Goal: Task Accomplishment & Management: Use online tool/utility

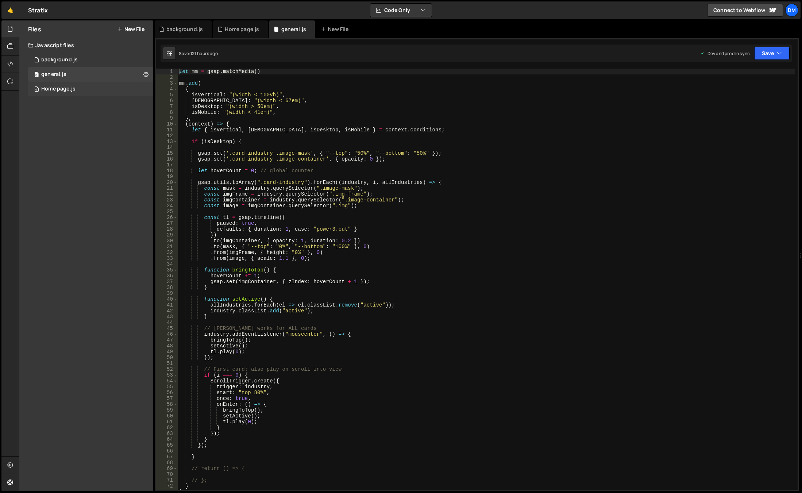
click at [68, 86] on div "Home page.js" at bounding box center [58, 89] width 34 height 7
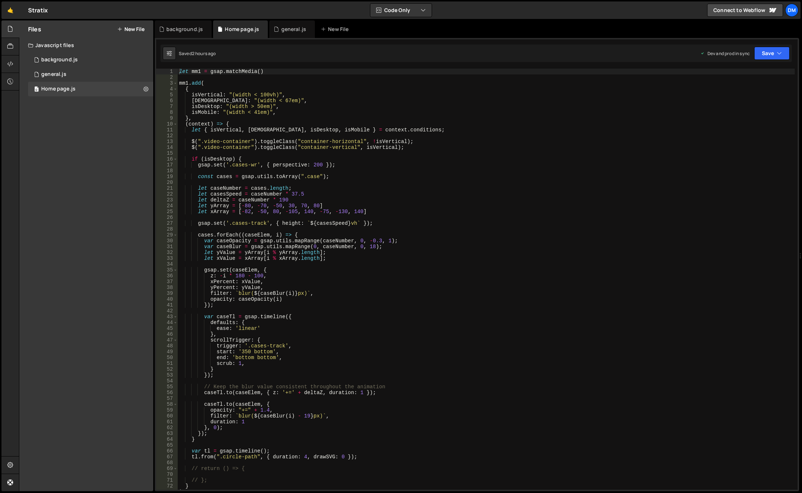
type textarea "},"
click at [199, 119] on div "let mm1 = gsap . matchMedia ( ) mm1 . add ( { isVertical : "(width < 100vh)" , …" at bounding box center [486, 285] width 617 height 433
drag, startPoint x: 215, startPoint y: 135, endPoint x: 201, endPoint y: 151, distance: 21.2
click at [215, 135] on div "let mm1 = gsap . matchMedia ( ) mm1 . add ( { isVertical : "(width < 100vh)" , …" at bounding box center [486, 285] width 617 height 433
click at [187, 161] on div "let mm1 = gsap . matchMedia ( ) mm1 . add ( { isVertical : "(width < 100vh)" , …" at bounding box center [486, 285] width 617 height 433
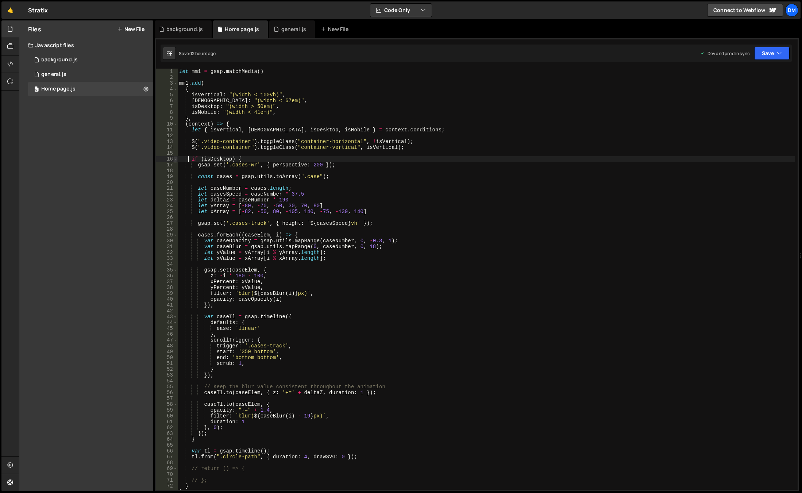
click at [176, 161] on span at bounding box center [175, 159] width 4 height 6
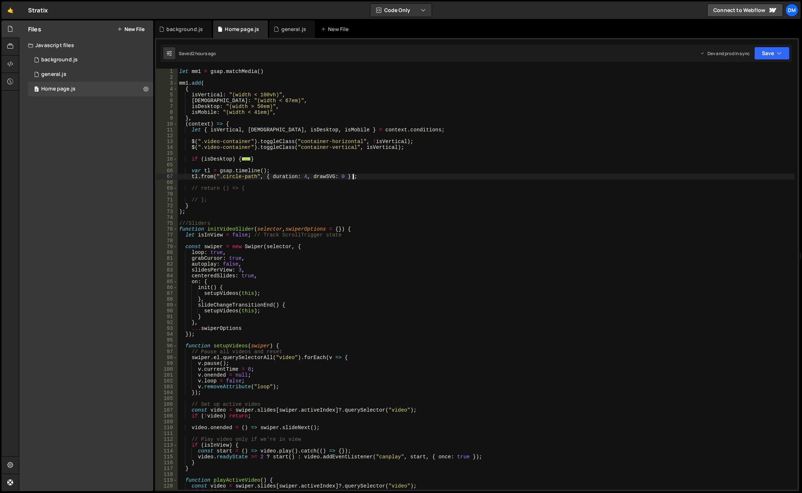
click at [358, 176] on div "let mm1 = gsap . matchMedia ( ) mm1 . add ( { isVertical : "(width < 100vh)" , …" at bounding box center [486, 285] width 617 height 433
type textarea "tl.from(".circle-path", { duration: 4, drawSVG: 0 });"
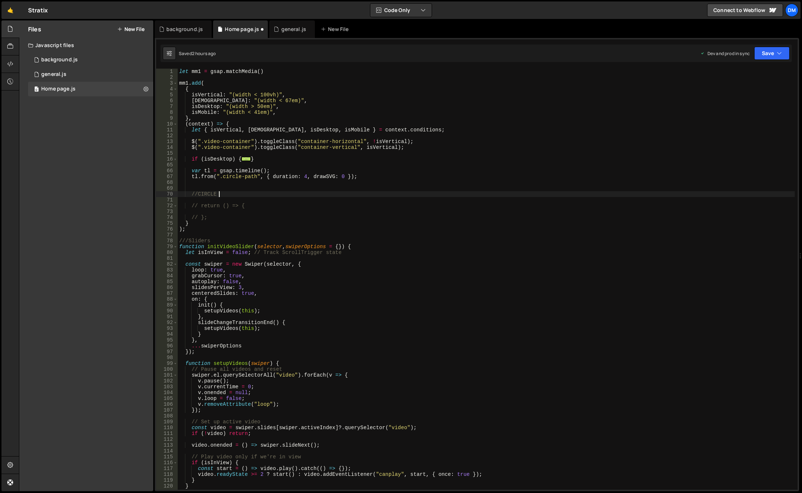
scroll to position [0, 3]
type textarea "//CIRCLE tl"
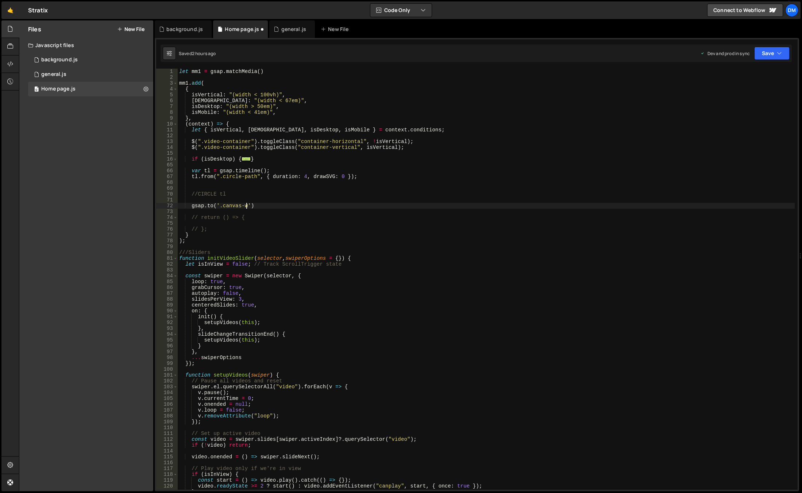
scroll to position [0, 5]
type textarea "[DOMAIN_NAME]('.canvas-wr', {})"
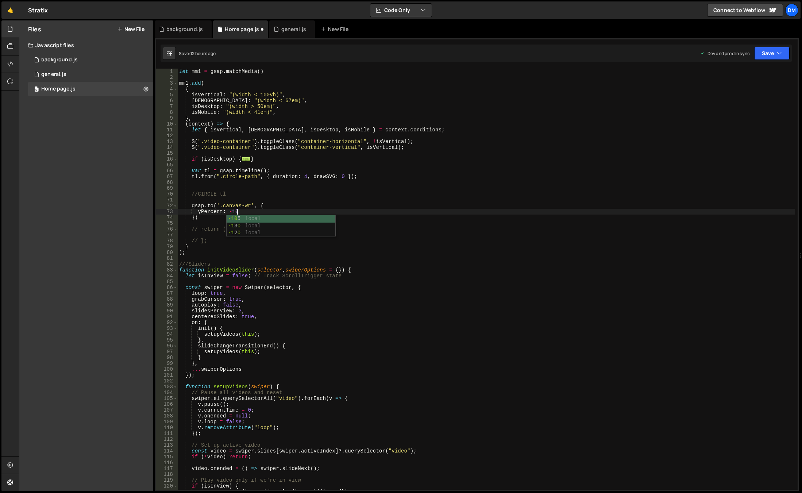
scroll to position [0, 4]
type textarea "yPercent: -100,"
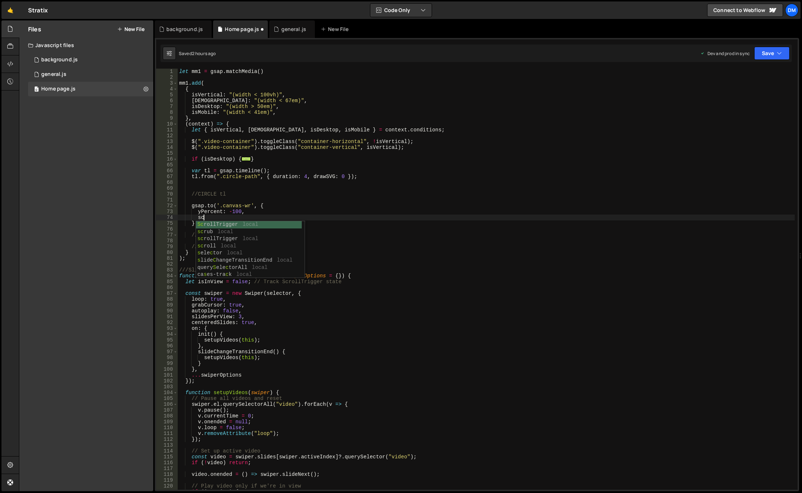
scroll to position [0, 1]
type textarea "ScrollTrigger: {}"
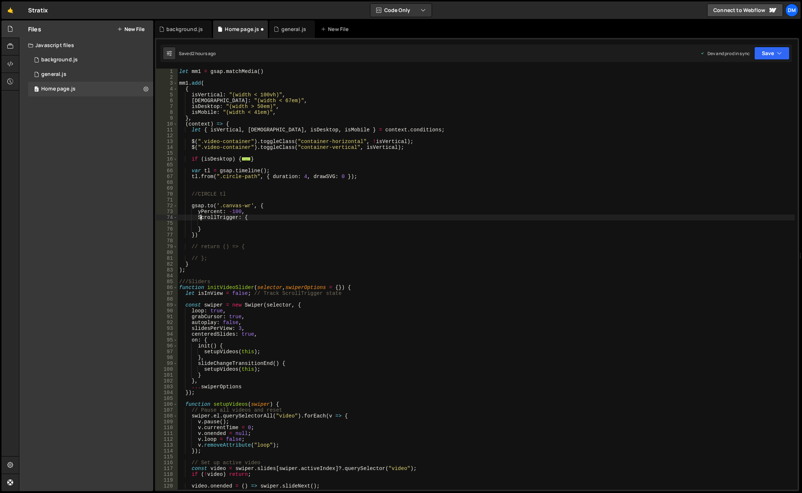
type textarea "scrollTrigger: {"
click at [210, 224] on div "let mm1 = gsap . matchMedia ( ) mm1 . add ( { isVertical : "(width < 100vh)" , …" at bounding box center [486, 285] width 617 height 433
click at [215, 230] on div "tri gger local scroll Tri gger local Scroll Tri gger local cen t e r edSl i des…" at bounding box center [255, 263] width 106 height 72
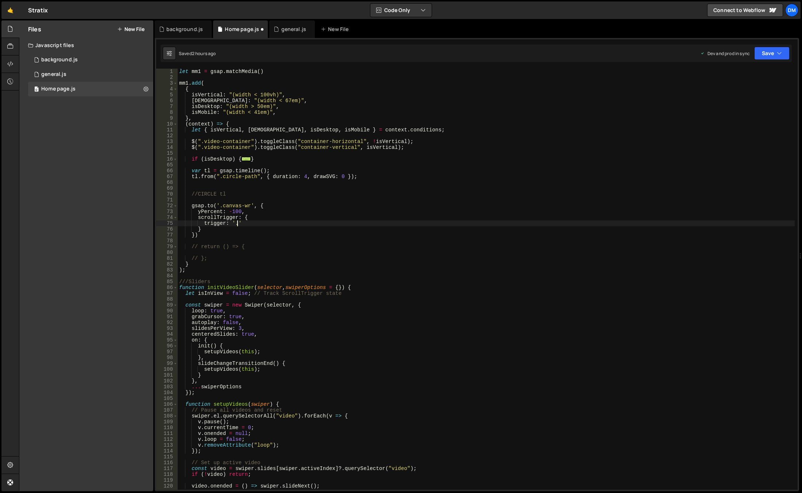
paste textarea "hero-container"
click at [300, 224] on div "let mm1 = gsap . matchMedia ( ) mm1 . add ( { isVertical : "(width < 100vh)" , …" at bounding box center [486, 285] width 617 height 433
type textarea "trigger: '.hero-container',"
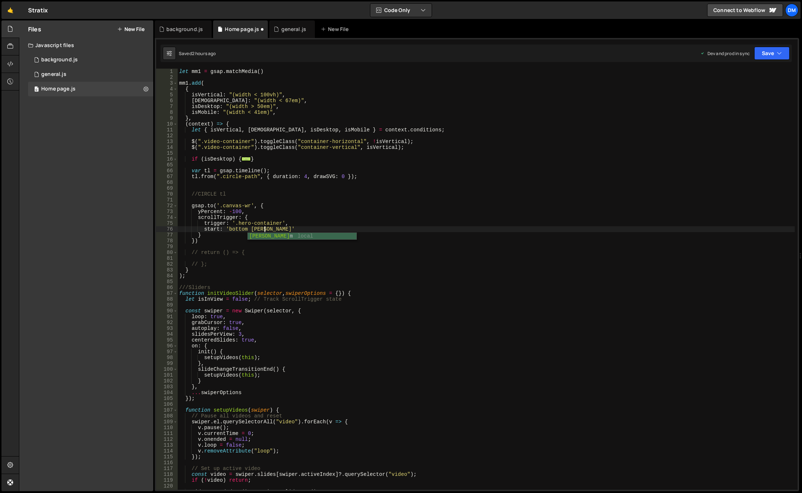
scroll to position [0, 6]
type textarea "start: 'bottom bottom',"
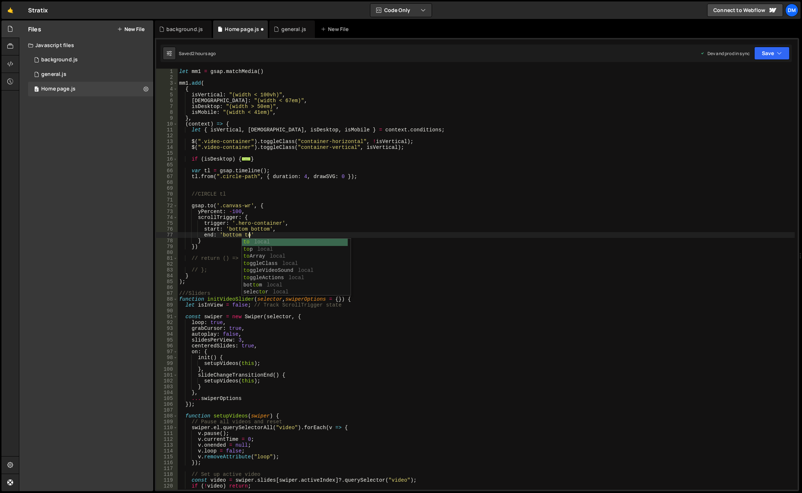
scroll to position [0, 5]
type textarea "end: 'bottom top',"
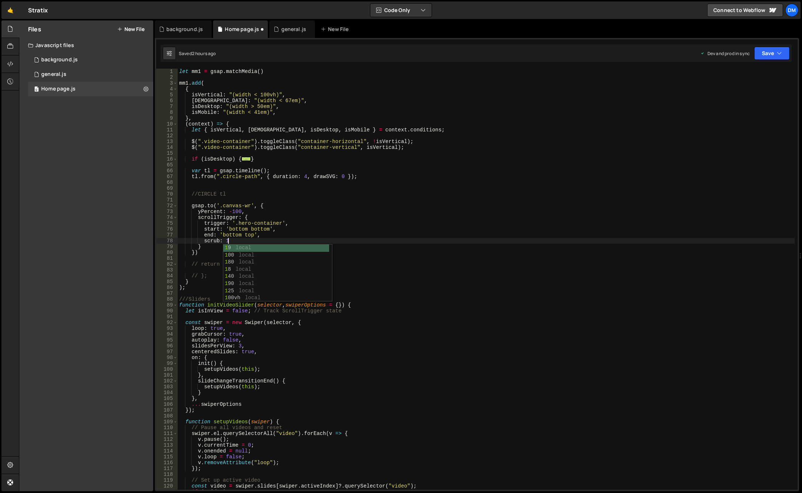
scroll to position [0, 3]
click at [310, 215] on div "let mm1 = gsap . matchMedia ( ) mm1 . add ( { isVertical : "(width < 100vh)" , …" at bounding box center [486, 285] width 617 height 433
type textarea "scrollTrigger: {"
click at [769, 55] on button "Save" at bounding box center [772, 53] width 35 height 13
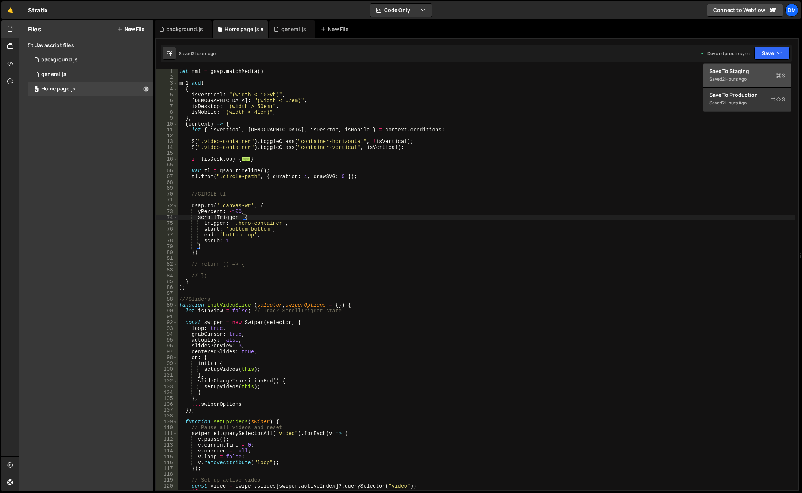
click at [748, 70] on div "Save to Staging S" at bounding box center [748, 71] width 76 height 7
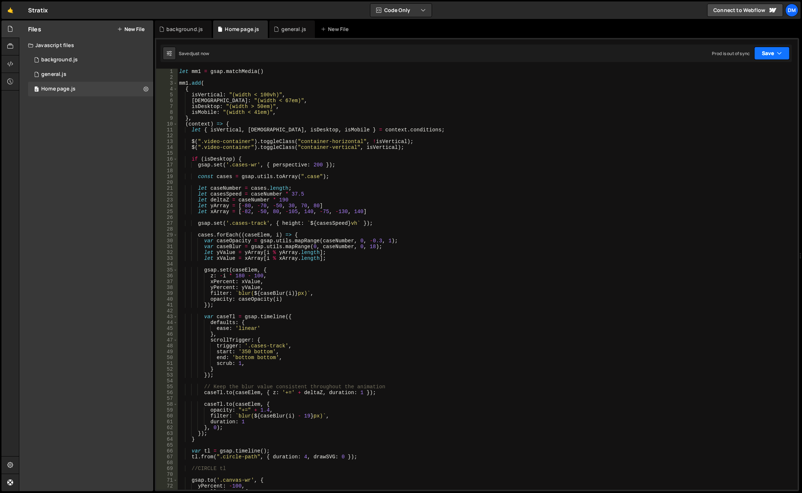
click at [767, 52] on button "Save" at bounding box center [772, 53] width 35 height 13
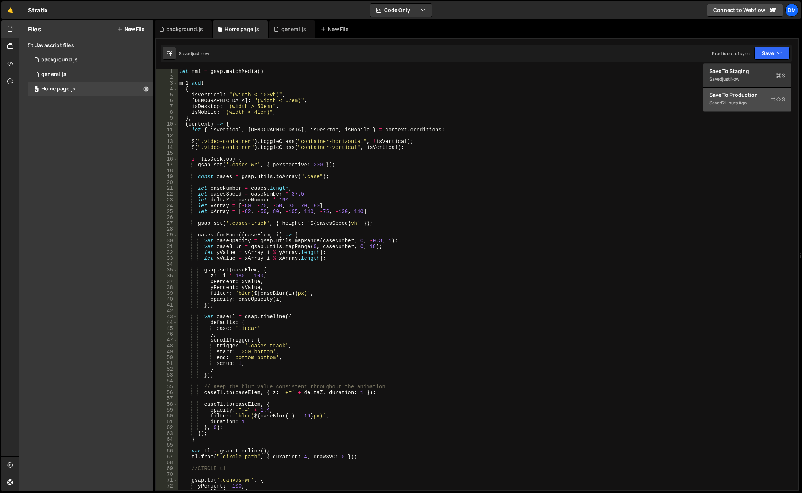
click at [742, 98] on div "Save to Production S" at bounding box center [748, 94] width 76 height 7
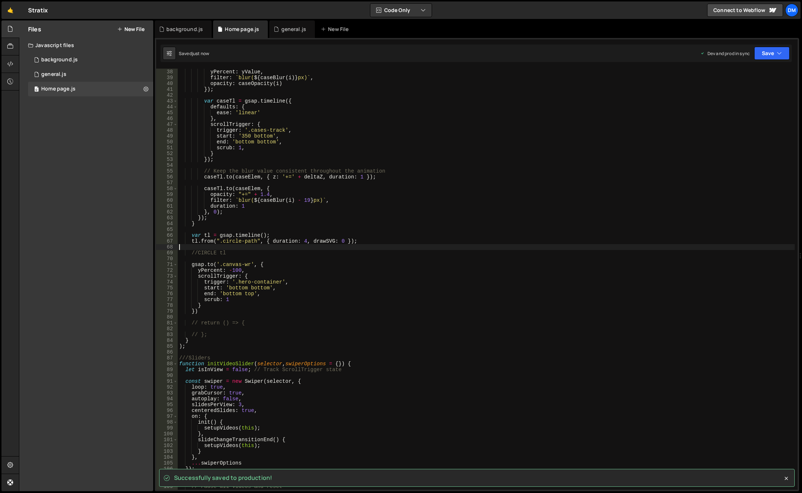
click at [438, 248] on div "xPercent : xValue , yPercent : yValue , filter : ` blur( ${ caseBlur ( i ) } px…" at bounding box center [486, 279] width 617 height 433
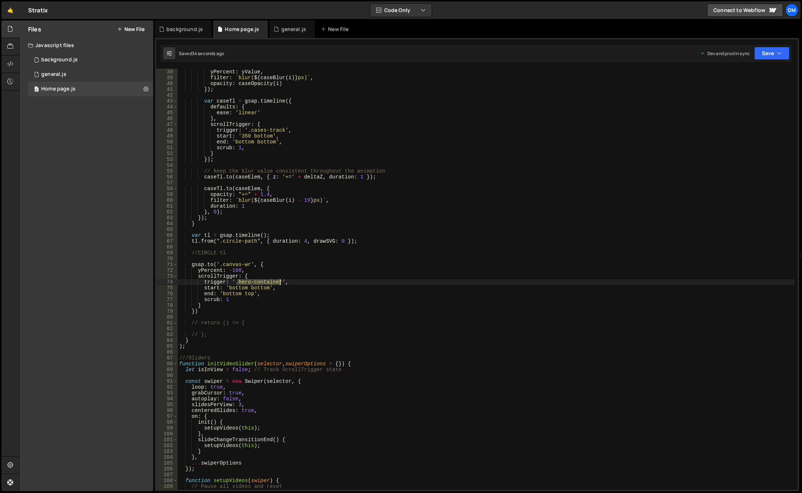
drag, startPoint x: 236, startPoint y: 283, endPoint x: 280, endPoint y: 282, distance: 44.5
click at [280, 282] on div "xPercent : xValue , yPercent : yValue , filter : ` blur( ${ caseBlur ( i ) } px…" at bounding box center [486, 279] width 617 height 433
click at [782, 59] on button "Save" at bounding box center [772, 53] width 35 height 13
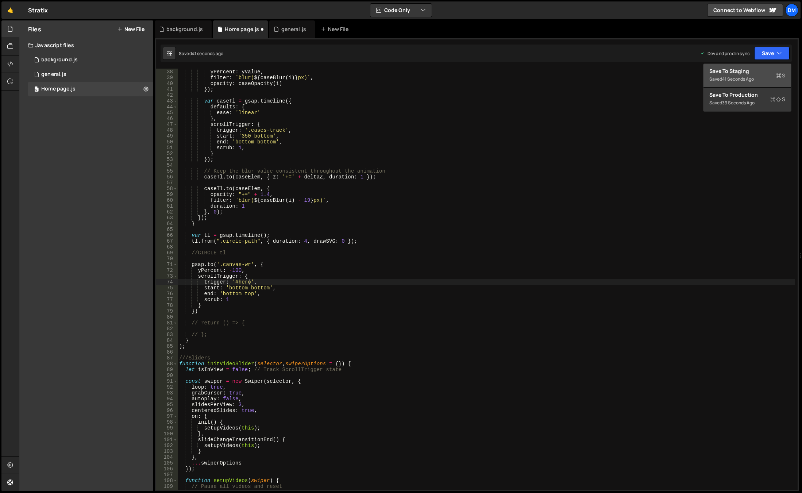
click at [756, 76] on div "Saved 41 seconds ago" at bounding box center [748, 79] width 76 height 9
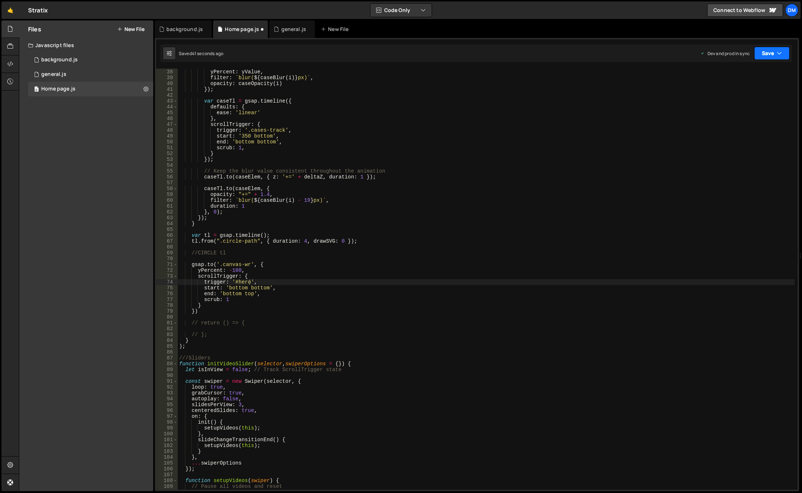
click at [773, 58] on button "Save" at bounding box center [772, 53] width 35 height 13
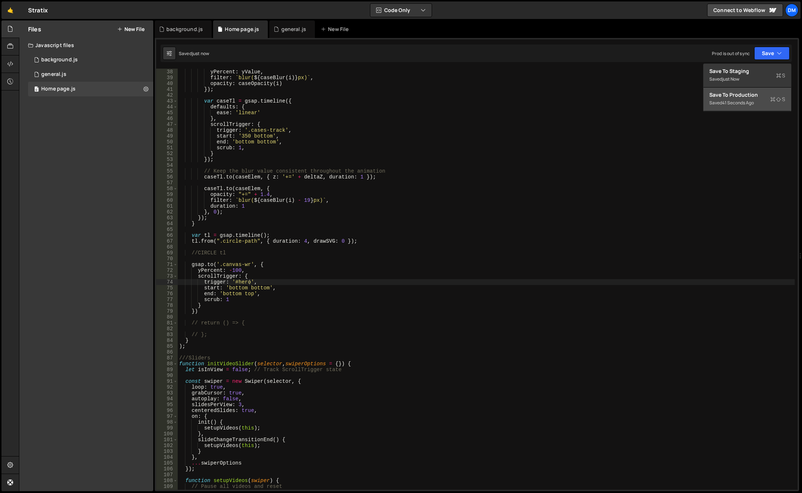
click at [741, 99] on div "Saved 41 seconds ago" at bounding box center [748, 103] width 76 height 9
click at [325, 348] on div "xPercent : xValue , yPercent : yValue , filter : ` blur( ${ caseBlur ( i ) } px…" at bounding box center [486, 279] width 617 height 433
click at [236, 269] on div "xPercent : xValue , yPercent : yValue , filter : ` blur( ${ caseBlur ( i ) } px…" at bounding box center [486, 279] width 617 height 433
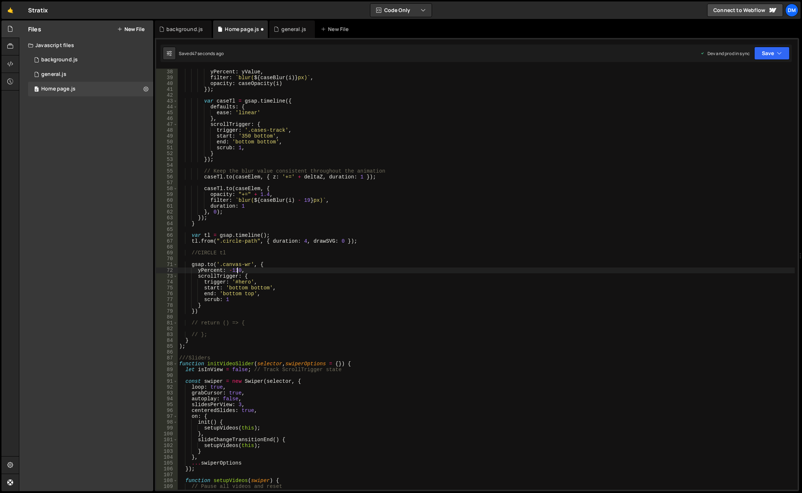
drag, startPoint x: 309, startPoint y: 347, endPoint x: 292, endPoint y: 327, distance: 25.9
click at [309, 347] on div "xPercent : xValue , yPercent : yValue , filter : ` blur( ${ caseBlur ( i ) } px…" at bounding box center [486, 279] width 617 height 433
click at [228, 300] on div "xPercent : xValue , yPercent : yValue , filter : ` blur( ${ caseBlur ( i ) } px…" at bounding box center [486, 279] width 617 height 433
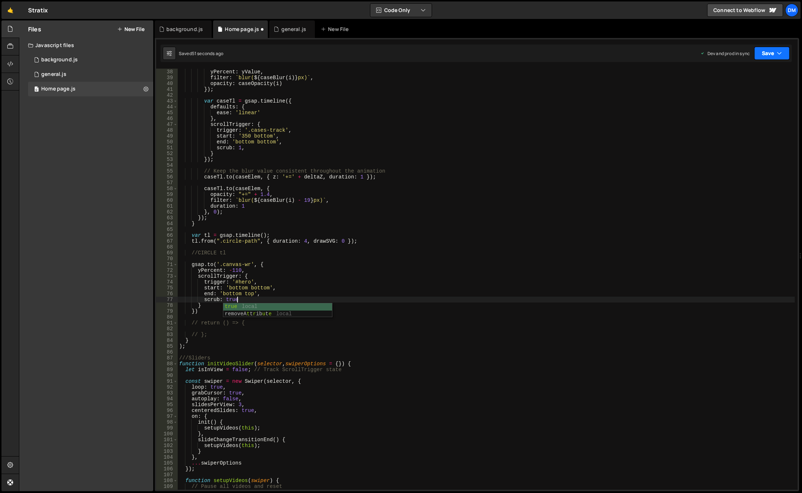
click at [770, 56] on button "Save" at bounding box center [772, 53] width 35 height 13
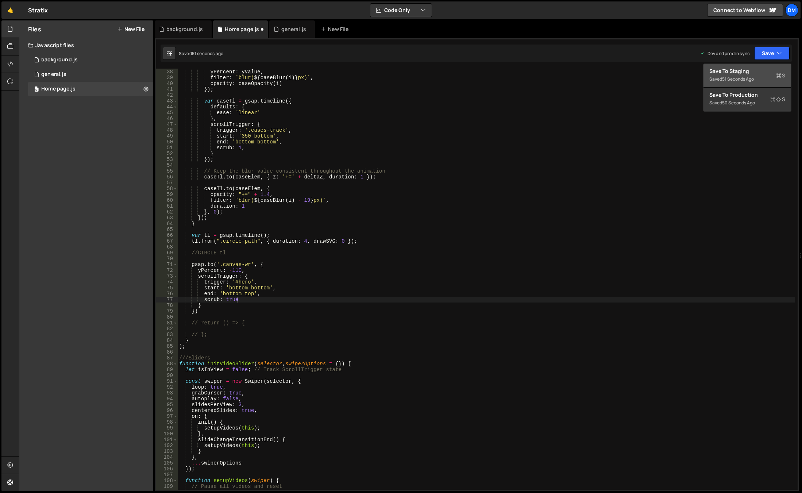
click at [749, 75] on div "Saved 51 seconds ago" at bounding box center [748, 79] width 76 height 9
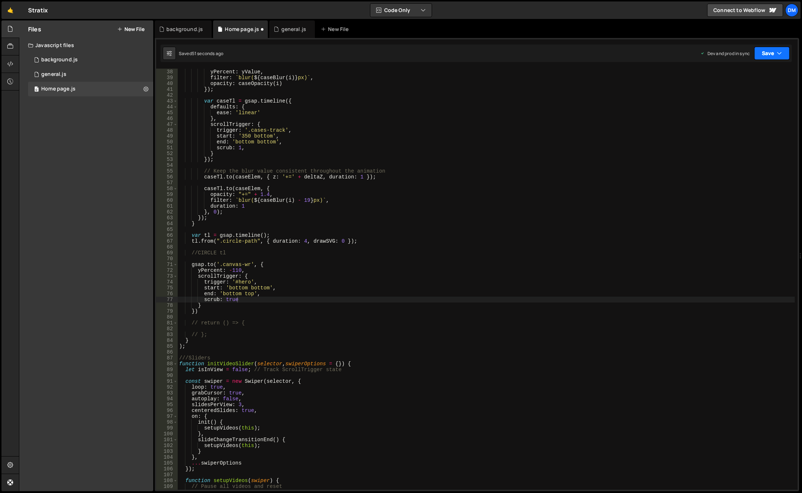
click at [775, 52] on button "Save" at bounding box center [772, 53] width 35 height 13
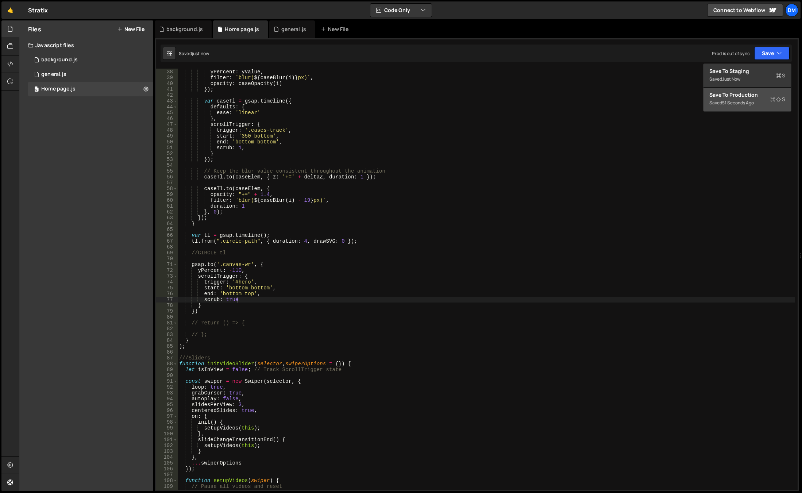
click at [742, 90] on button "Save to Production S Saved 51 seconds ago" at bounding box center [748, 100] width 88 height 24
click at [324, 265] on div "xPercent : xValue , yPercent : yValue , filter : ` blur( ${ caseBlur ( i ) } px…" at bounding box center [486, 279] width 617 height 433
click at [239, 269] on div "xPercent : xValue , yPercent : yValue , filter : ` blur( ${ caseBlur ( i ) } px…" at bounding box center [486, 279] width 617 height 433
click at [312, 242] on div "xPercent : xValue , yPercent : yValue , filter : ` blur( ${ caseBlur ( i ) } px…" at bounding box center [486, 279] width 617 height 433
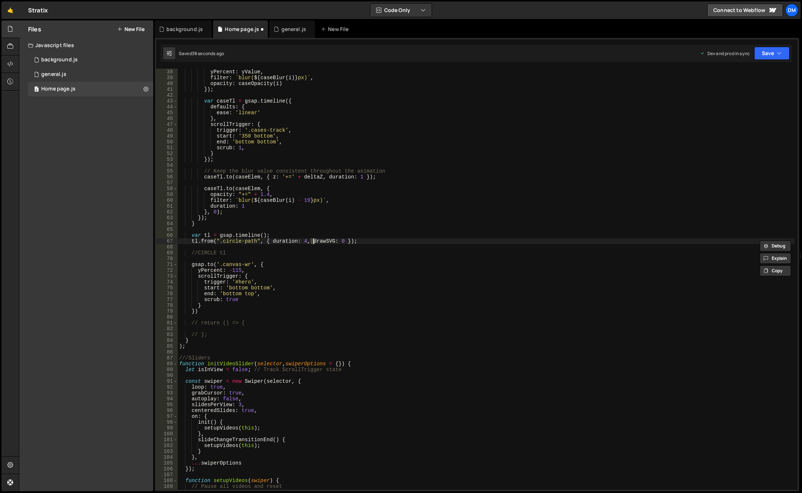
click at [247, 295] on div "xPercent : xValue , yPercent : yValue , filter : ` blur( ${ caseBlur ( i ) } px…" at bounding box center [486, 279] width 617 height 433
click at [234, 291] on div "xPercent : xValue , yPercent : yValue , filter : ` blur( ${ caseBlur ( i ) } px…" at bounding box center [486, 279] width 617 height 433
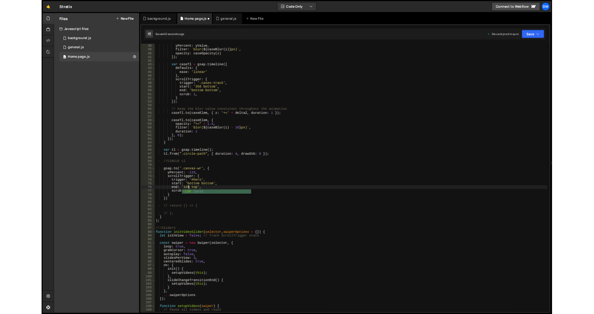
scroll to position [0, 4]
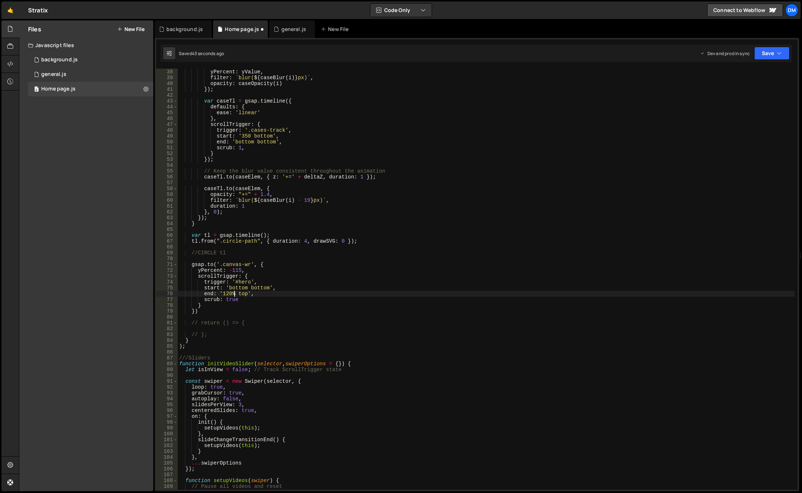
click at [457, 189] on div "xPercent : xValue , yPercent : yValue , filter : ` blur( ${ caseBlur ( i ) } px…" at bounding box center [486, 279] width 617 height 433
type textarea "[DOMAIN_NAME](caseElem, {"
click at [759, 50] on button "Save" at bounding box center [772, 53] width 35 height 13
click at [738, 68] on div "Save to Staging S" at bounding box center [748, 71] width 76 height 7
drag, startPoint x: 768, startPoint y: 52, endPoint x: 749, endPoint y: 76, distance: 30.2
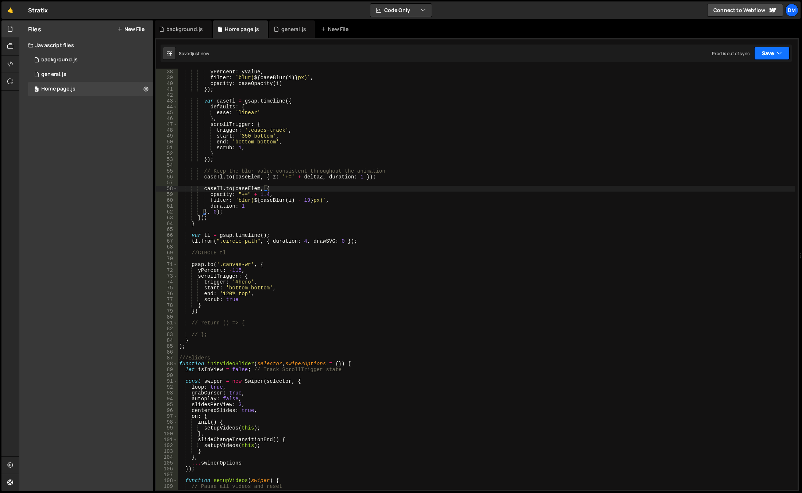
click at [768, 51] on button "Save" at bounding box center [772, 53] width 35 height 13
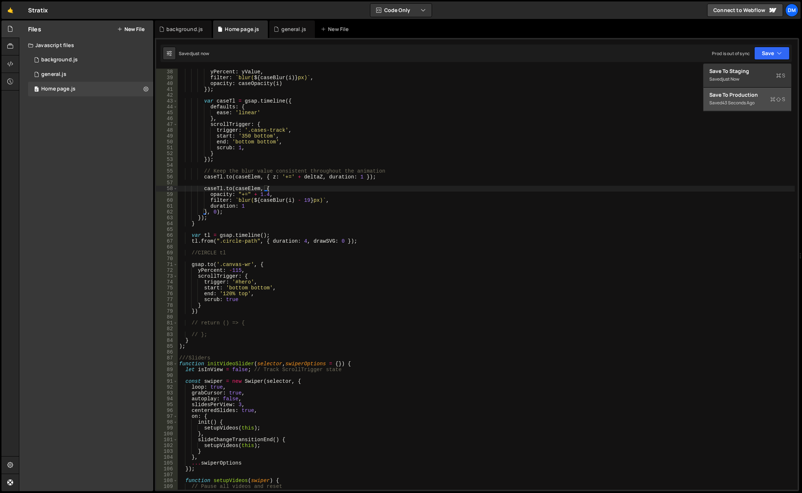
click at [733, 97] on div "Save to Production S" at bounding box center [748, 94] width 76 height 7
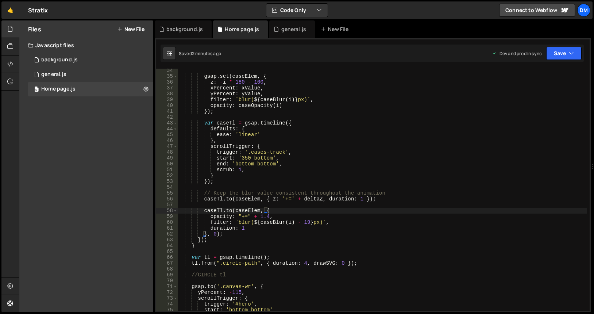
scroll to position [0, 0]
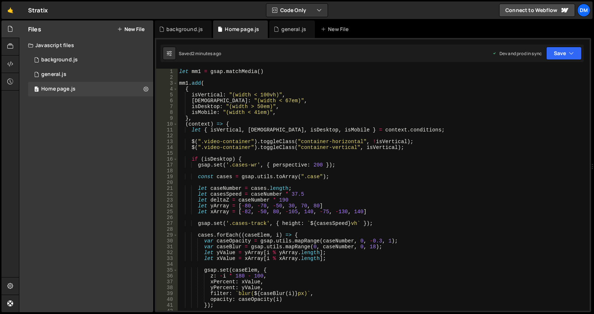
click at [300, 134] on div "let mm1 = gsap . matchMedia ( ) mm1 . add ( { isVertical : "(width < 100vh)" , …" at bounding box center [382, 196] width 409 height 254
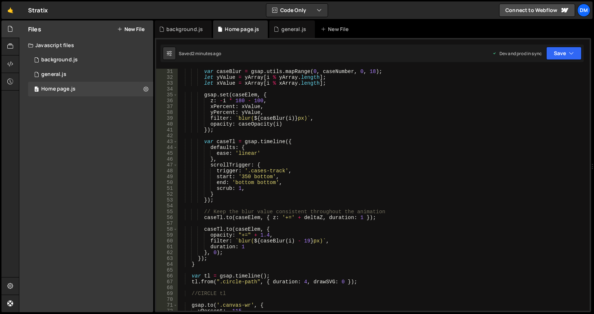
scroll to position [241, 0]
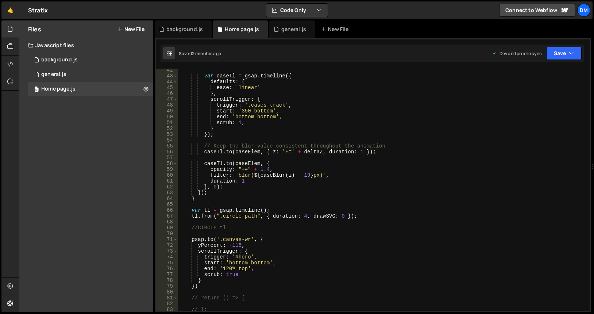
click at [276, 187] on div "var caseTl = gsap . timeline ({ defaults : { ease : 'linear' } , scrollTrigger …" at bounding box center [382, 194] width 409 height 254
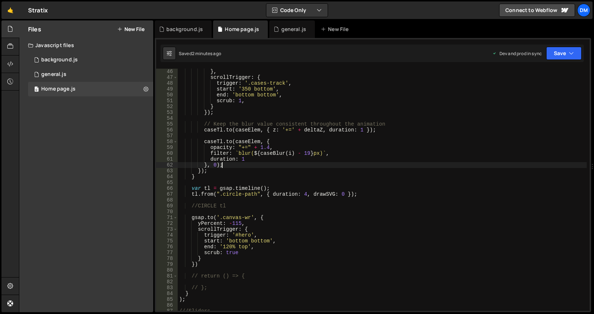
scroll to position [285, 0]
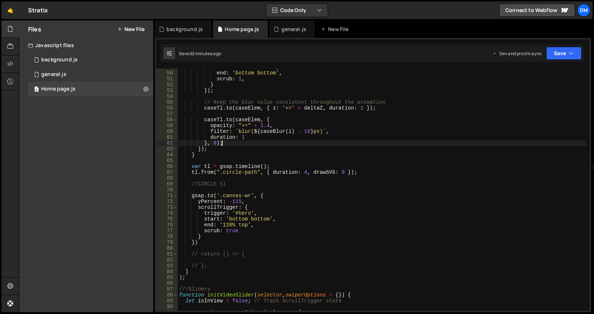
click at [208, 202] on div "start : '350 bottom' , end : 'bottom bottom' , scrub : 1 , } }) ; // Keep the b…" at bounding box center [382, 191] width 409 height 254
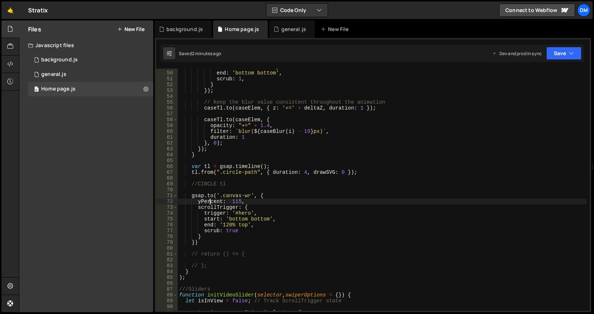
click at [208, 202] on div "start : '350 bottom' , end : 'bottom bottom' , scrub : 1 , } }) ; // Keep the b…" at bounding box center [382, 191] width 409 height 254
drag, startPoint x: 220, startPoint y: 201, endPoint x: 215, endPoint y: 214, distance: 13.4
click at [220, 201] on div "start : '350 bottom' , end : 'bottom bottom' , scrub : 1 , } }) ; // Keep the b…" at bounding box center [382, 191] width 409 height 254
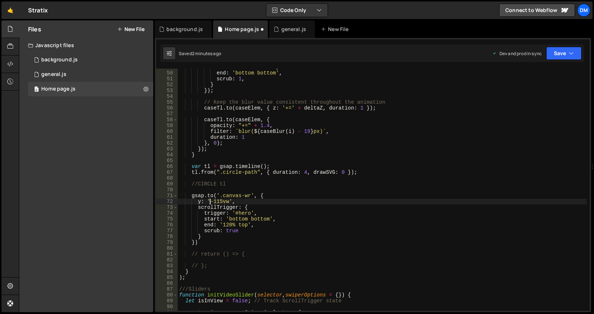
click at [255, 226] on div "start : '350 bottom' , end : 'bottom bottom' , scrub : 1 , } }) ; // Keep the b…" at bounding box center [382, 191] width 409 height 254
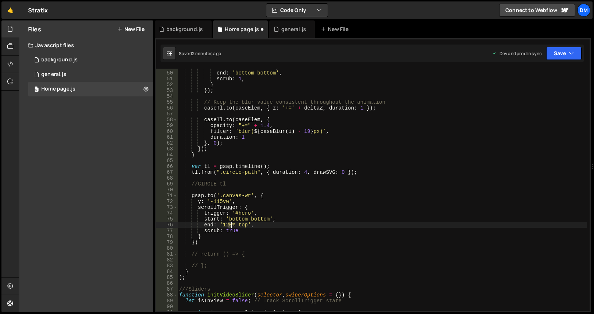
click at [230, 224] on div "start : '350 bottom' , end : 'bottom bottom' , scrub : 1 , } }) ; // Keep the b…" at bounding box center [382, 191] width 409 height 254
click at [407, 181] on div "start : '350 bottom' , end : 'bottom bottom' , scrub : 1 , } }) ; // Keep the b…" at bounding box center [382, 191] width 409 height 254
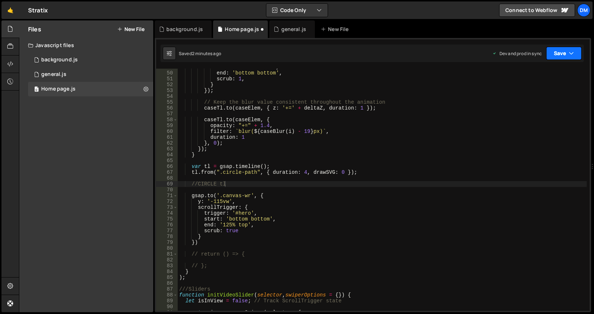
drag, startPoint x: 569, startPoint y: 49, endPoint x: 560, endPoint y: 54, distance: 11.0
click at [569, 49] on button "Save" at bounding box center [563, 53] width 35 height 13
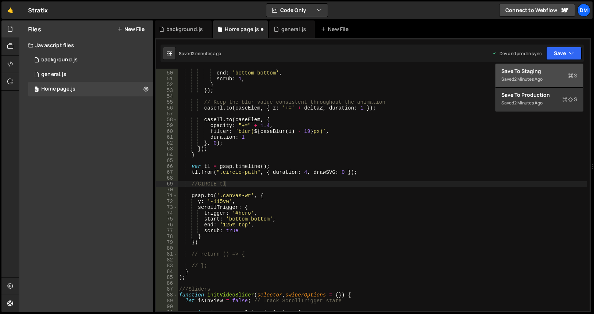
click at [544, 72] on div "Save to Staging S" at bounding box center [540, 71] width 76 height 7
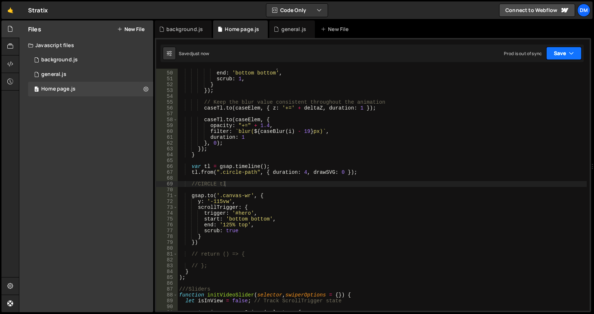
click at [559, 49] on button "Save" at bounding box center [563, 53] width 35 height 13
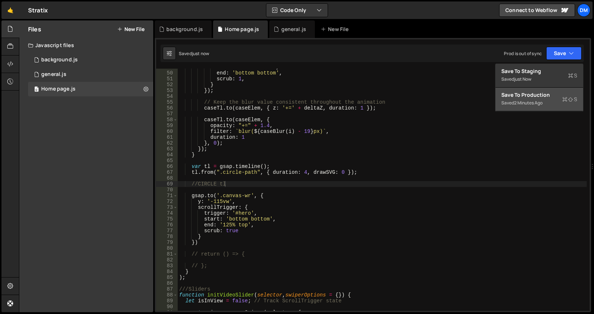
click at [538, 92] on div "Save to Production S" at bounding box center [540, 94] width 76 height 7
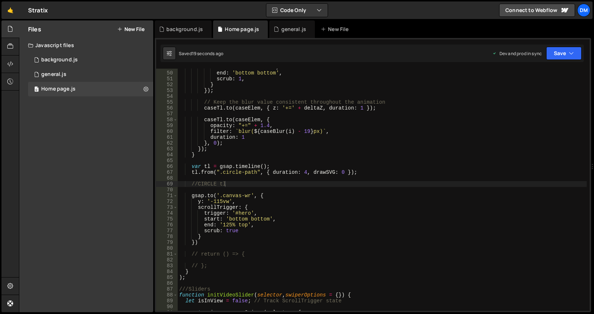
click at [264, 203] on div "start : '350 bottom' , end : 'bottom bottom' , scrub : 1 , } }) ; // Keep the b…" at bounding box center [382, 191] width 409 height 254
click at [220, 202] on div "start : '350 bottom' , end : 'bottom bottom' , scrub : 1 , } }) ; // Keep the b…" at bounding box center [382, 191] width 409 height 254
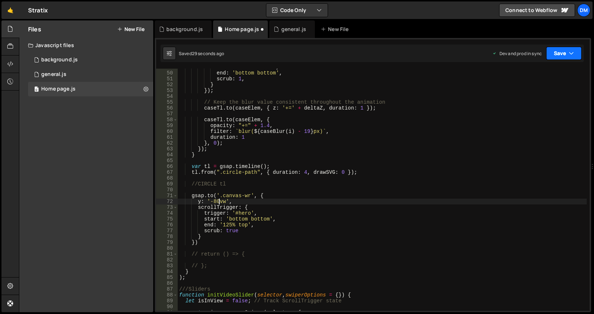
click at [561, 58] on button "Save" at bounding box center [563, 53] width 35 height 13
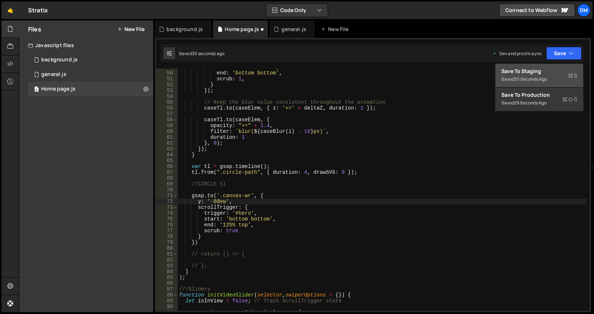
click at [549, 71] on div "Save to Staging S" at bounding box center [540, 71] width 76 height 7
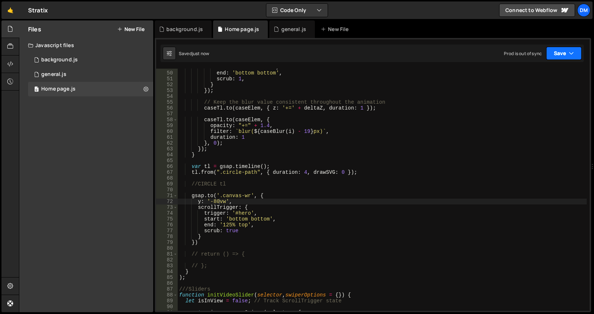
click at [565, 57] on button "Save" at bounding box center [563, 53] width 35 height 13
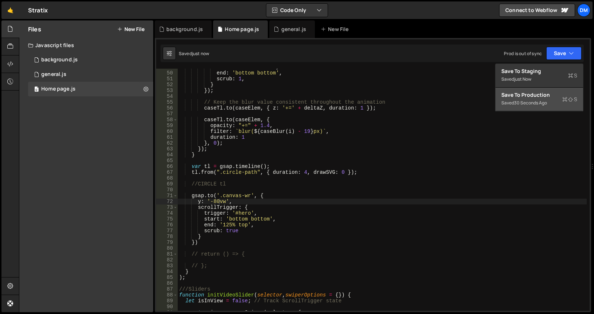
click at [530, 91] on button "Save to Production S Saved 30 seconds ago" at bounding box center [540, 100] width 88 height 24
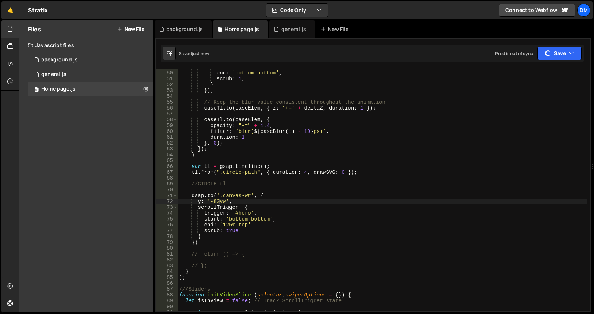
click at [458, 145] on div "start : '350 bottom' , end : 'bottom bottom' , scrub : 1 , } }) ; // Keep the b…" at bounding box center [382, 191] width 409 height 254
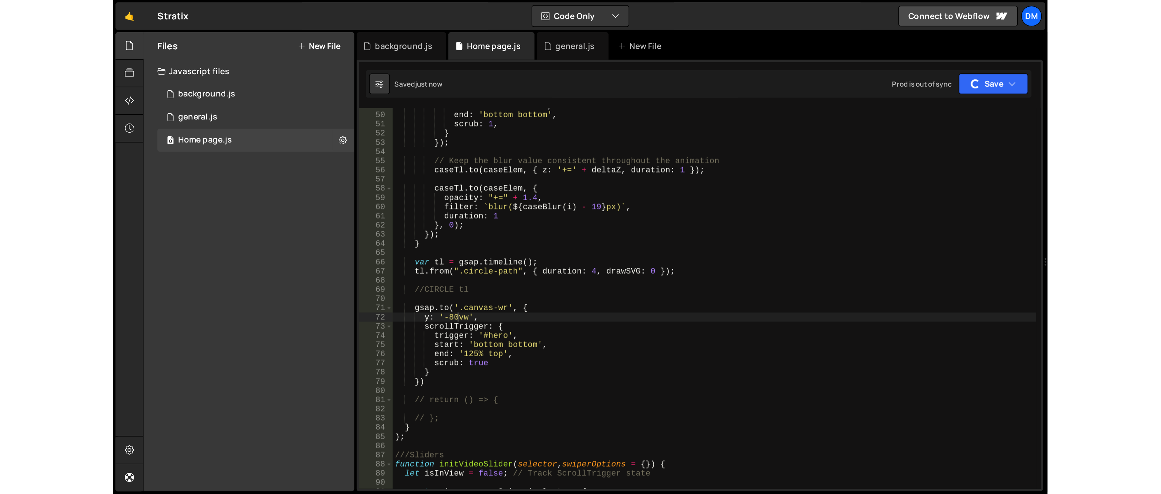
scroll to position [0, 3]
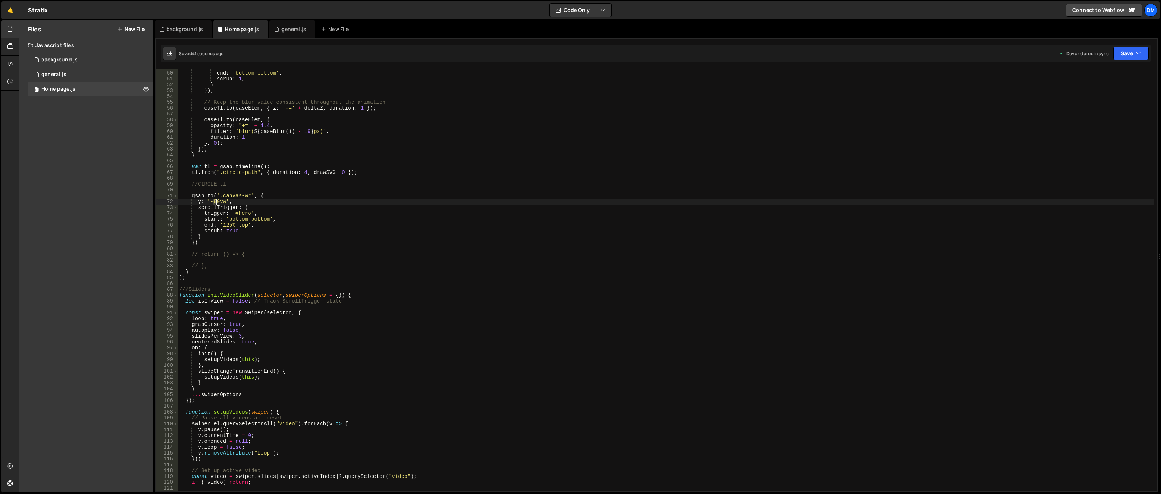
click at [215, 201] on div "start : '350 bottom' , end : 'bottom bottom' , scrub : 1 , } }) ; // Keep the b…" at bounding box center [666, 280] width 976 height 433
click at [802, 58] on button "Save" at bounding box center [1130, 53] width 35 height 13
click at [802, 78] on div "44 seconds ago" at bounding box center [1097, 79] width 32 height 6
click at [802, 57] on button "Save" at bounding box center [1130, 53] width 35 height 13
click at [802, 101] on div "42 seconds ago" at bounding box center [1097, 103] width 32 height 6
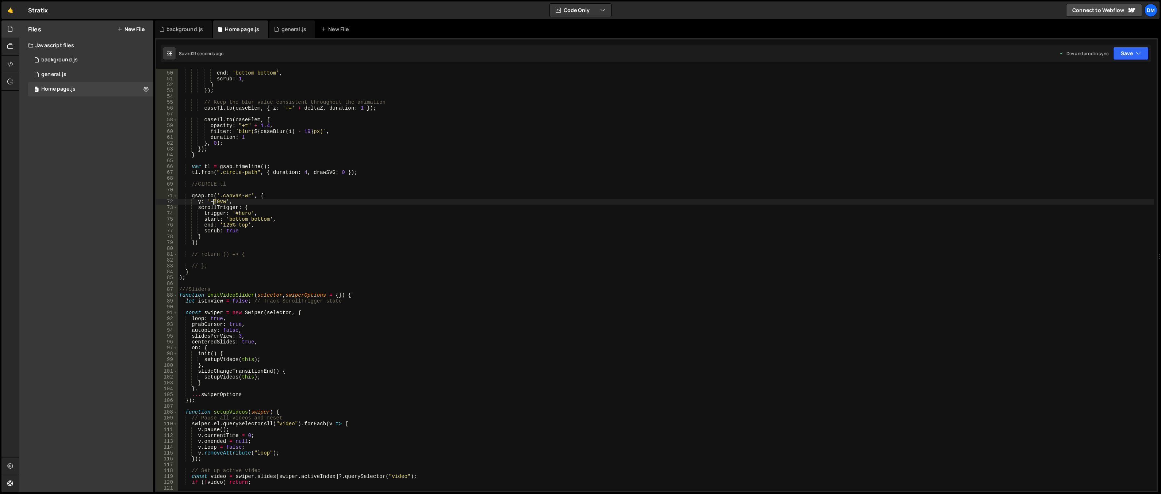
click at [214, 201] on div "start : '350 bottom' , end : 'bottom bottom' , scrub : 1 , } }) ; // Keep the b…" at bounding box center [666, 280] width 976 height 433
click at [632, 150] on div "start : '350 bottom' , end : 'bottom bottom' , scrub : 1 , } }) ; // Keep the b…" at bounding box center [666, 280] width 976 height 433
drag, startPoint x: 1133, startPoint y: 54, endPoint x: 1115, endPoint y: 63, distance: 20.1
click at [802, 54] on button "Save" at bounding box center [1130, 53] width 35 height 13
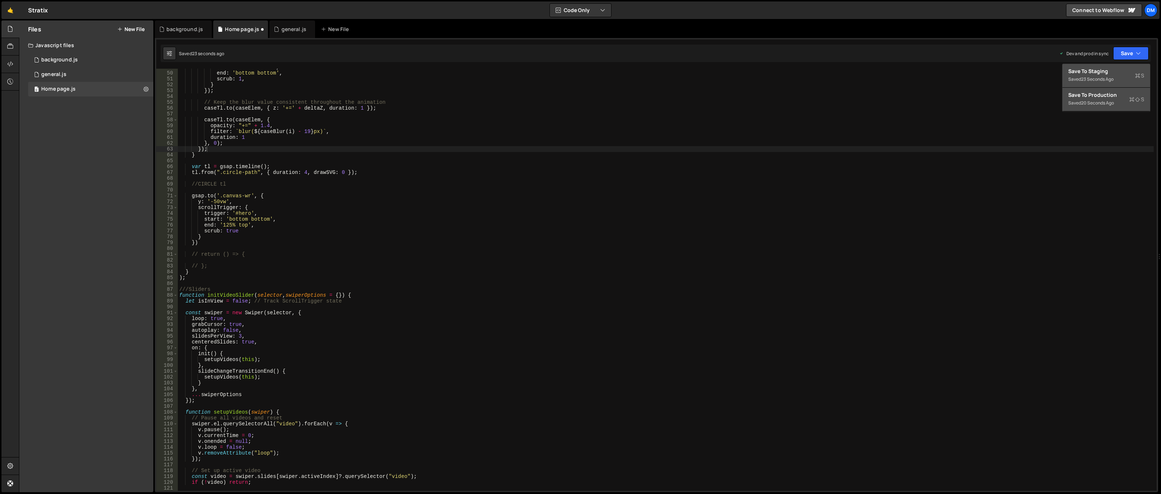
click at [802, 76] on div "Saved 23 seconds ago" at bounding box center [1106, 79] width 76 height 9
click at [802, 55] on button "Save" at bounding box center [1130, 53] width 35 height 13
click at [802, 100] on div "20 seconds ago" at bounding box center [1097, 103] width 33 height 6
click at [214, 202] on div "start : '350 bottom' , end : 'bottom bottom' , scrub : 1 , } }) ; // Keep the b…" at bounding box center [666, 280] width 976 height 433
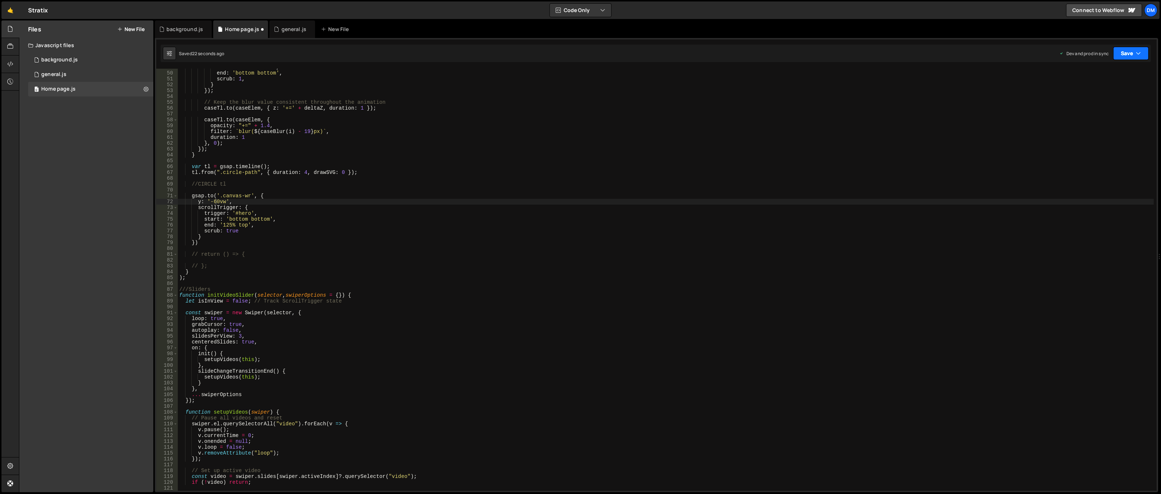
click at [802, 50] on button "Save" at bounding box center [1130, 53] width 35 height 13
click at [802, 75] on button "Save to Staging S Saved 22 seconds ago" at bounding box center [1106, 76] width 88 height 24
click at [802, 54] on button "Save" at bounding box center [1130, 53] width 35 height 13
click at [802, 96] on div "Save to Production S" at bounding box center [1106, 94] width 76 height 7
click at [314, 230] on div "start : '350 bottom' , end : 'bottom bottom' , scrub : 1 , } }) ; // Keep the b…" at bounding box center [666, 280] width 976 height 433
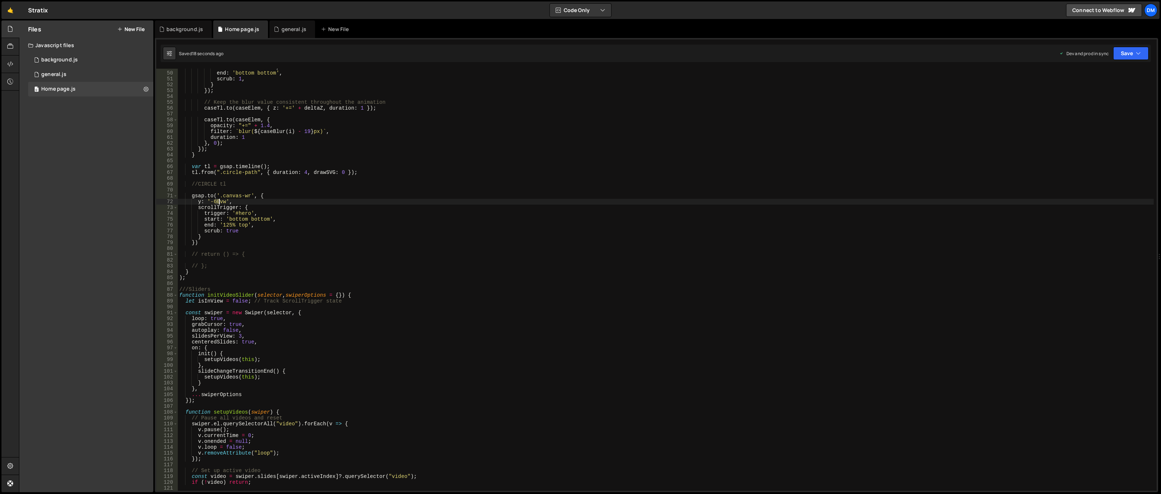
click at [218, 201] on div "start : '350 bottom' , end : 'bottom bottom' , scrub : 1 , } }) ; // Keep the b…" at bounding box center [666, 280] width 976 height 433
click at [327, 184] on div "start : '350 bottom' , end : 'bottom bottom' , scrub : 1 , } }) ; // Keep the b…" at bounding box center [666, 280] width 976 height 433
click at [228, 225] on div "start : '350 bottom' , end : 'bottom bottom' , scrub : 1 , } }) ; // Keep the b…" at bounding box center [666, 280] width 976 height 433
click at [227, 226] on div "start : '350 bottom' , end : 'bottom bottom' , scrub : 1 , } }) ; // Keep the b…" at bounding box center [666, 280] width 976 height 433
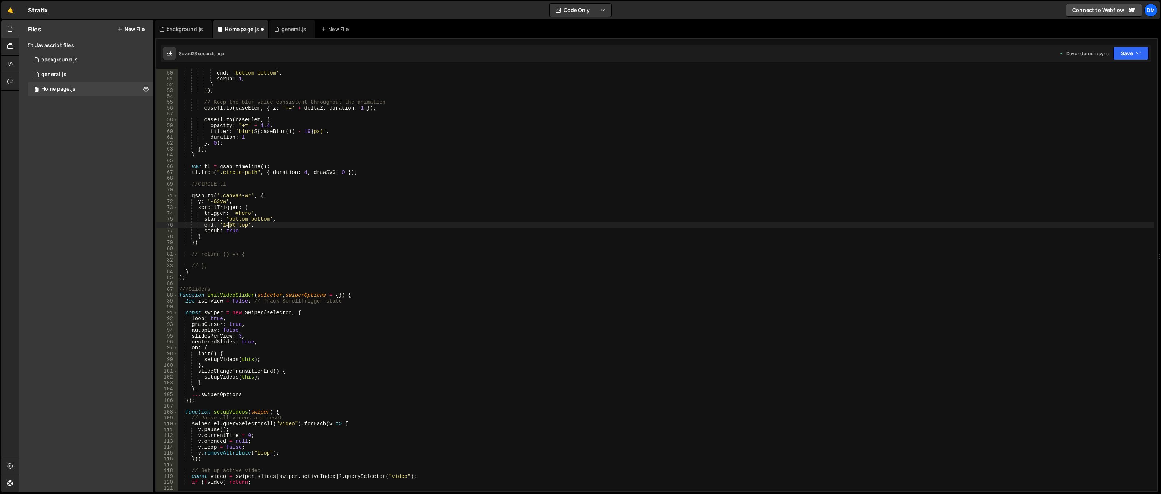
click at [229, 226] on div "start : '350 bottom' , end : 'bottom bottom' , scrub : 1 , } }) ; // Keep the b…" at bounding box center [666, 280] width 976 height 433
click at [519, 182] on div "start : '350 bottom' , end : 'bottom bottom' , scrub : 1 , } }) ; // Keep the b…" at bounding box center [666, 280] width 976 height 433
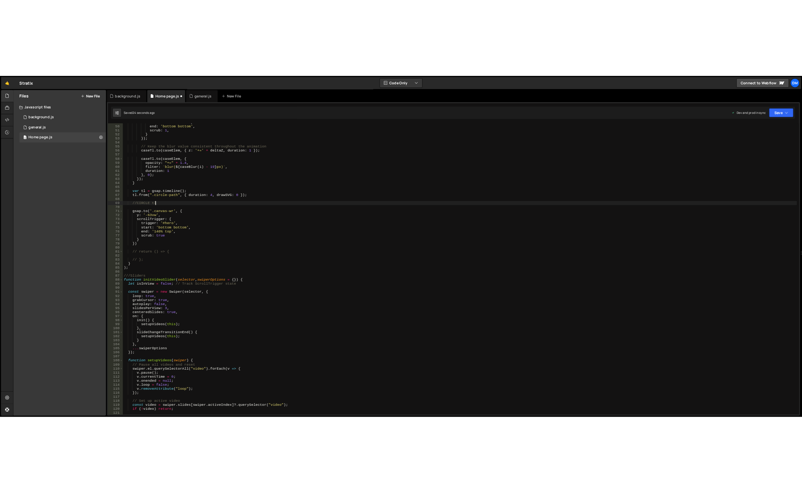
scroll to position [0, 3]
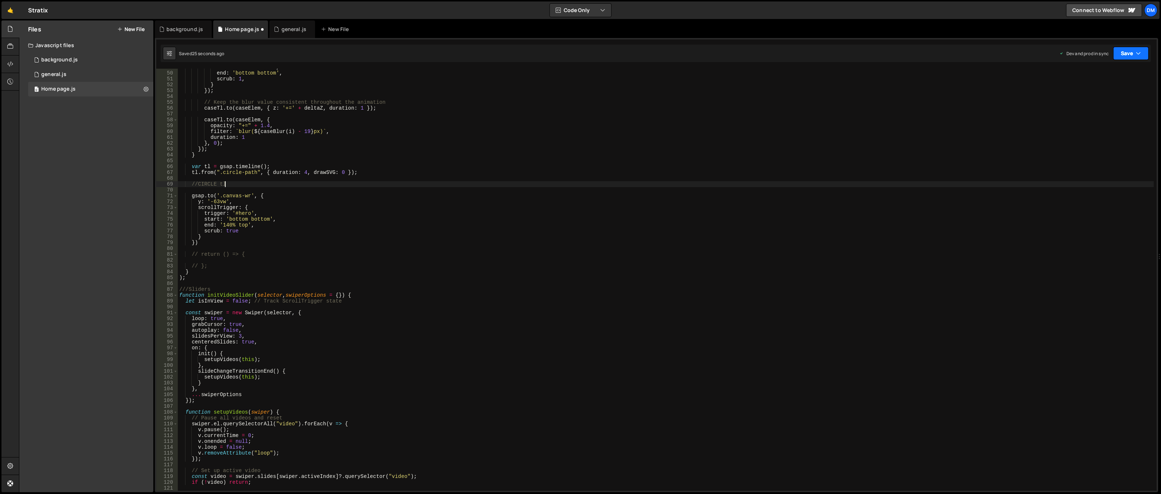
click at [802, 52] on button "Save" at bounding box center [1130, 53] width 35 height 13
click at [802, 71] on div "Save to Staging S" at bounding box center [1106, 71] width 76 height 7
click at [802, 51] on button "Save" at bounding box center [1130, 53] width 35 height 13
click at [802, 94] on div "Save to Production S" at bounding box center [1106, 94] width 76 height 7
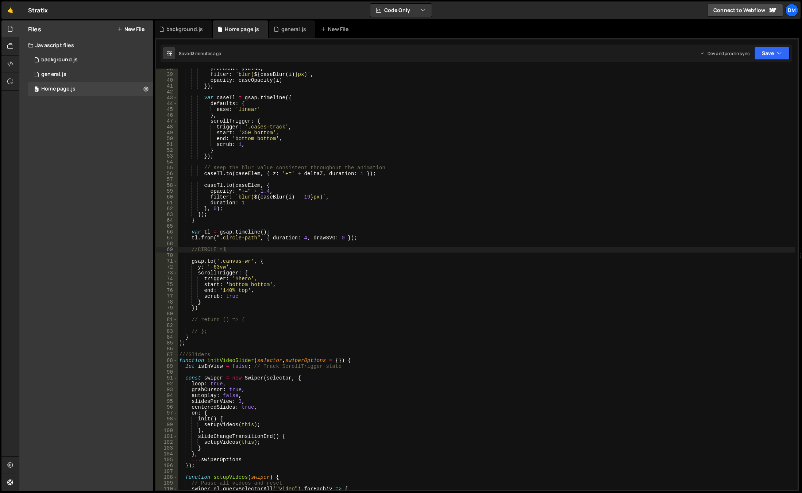
scroll to position [219, 0]
drag, startPoint x: 249, startPoint y: 262, endPoint x: 222, endPoint y: 260, distance: 26.3
click at [222, 260] on div "yPercent : yValue , filter : ` blur( ${ caseBlur ( i ) } px) ` , opacity : case…" at bounding box center [486, 282] width 617 height 433
paste textarea "size"
click at [201, 268] on div "yPercent : yValue , filter : ` blur( ${ caseBlur ( i ) } px) ` , opacity : case…" at bounding box center [486, 282] width 617 height 433
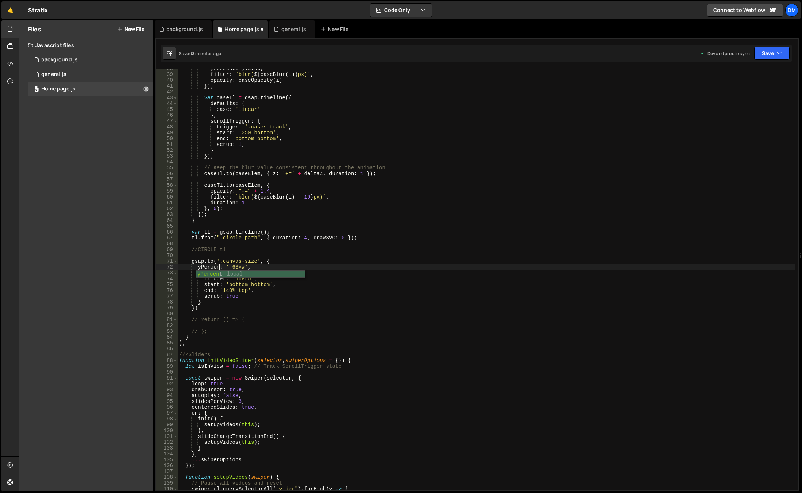
scroll to position [0, 3]
drag, startPoint x: 233, startPoint y: 267, endPoint x: 246, endPoint y: 267, distance: 13.9
click at [246, 267] on div "yPercent : yValue , filter : ` blur( ${ caseBlur ( i ) } px) ` , opacity : case…" at bounding box center [486, 282] width 617 height 433
drag, startPoint x: 250, startPoint y: 267, endPoint x: 229, endPoint y: 265, distance: 20.5
click at [229, 265] on div "yPercent : yValue , filter : ` blur( ${ caseBlur ( i ) } px) ` , opacity : case…" at bounding box center [486, 282] width 617 height 433
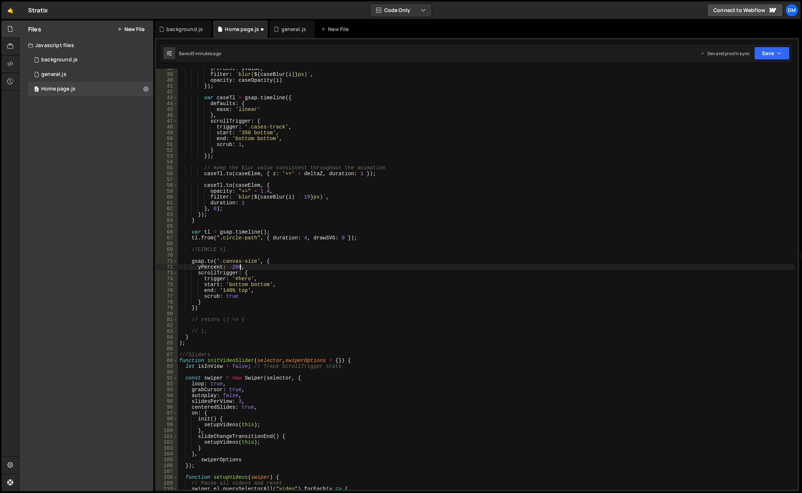
scroll to position [0, 4]
click at [675, 130] on div "yPercent : yValue , filter : ` blur( ${ caseBlur ( i ) } px) ` , opacity : case…" at bounding box center [486, 282] width 617 height 433
click at [762, 53] on button "Save" at bounding box center [772, 53] width 35 height 13
click at [733, 73] on div "Save to Staging S" at bounding box center [748, 71] width 76 height 7
click at [760, 57] on button "Save" at bounding box center [772, 53] width 35 height 13
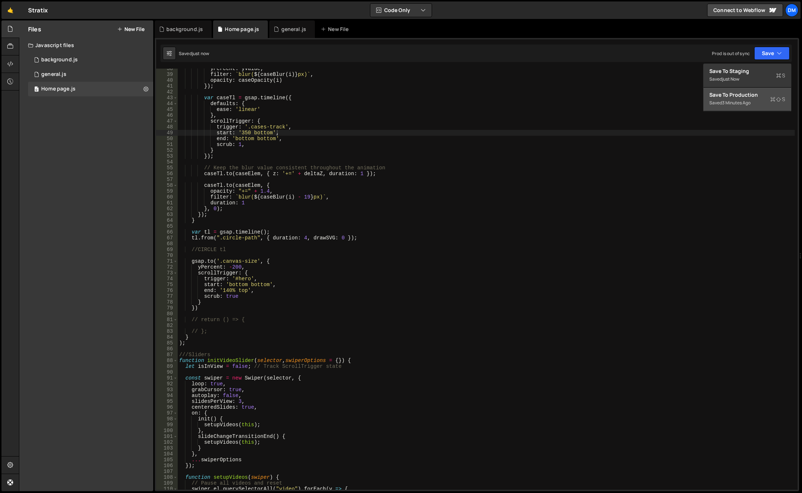
click at [729, 93] on div "Save to Production S" at bounding box center [748, 94] width 76 height 7
click at [589, 217] on div "yPercent : yValue , filter : ` blur( ${ caseBlur ( i ) } px) ` , opacity : case…" at bounding box center [486, 282] width 617 height 433
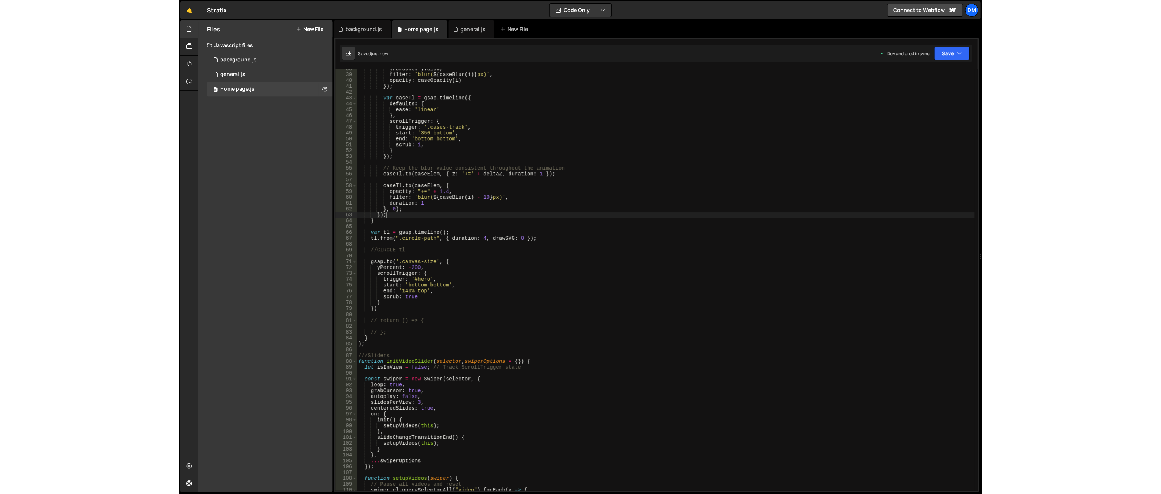
scroll to position [0, 1]
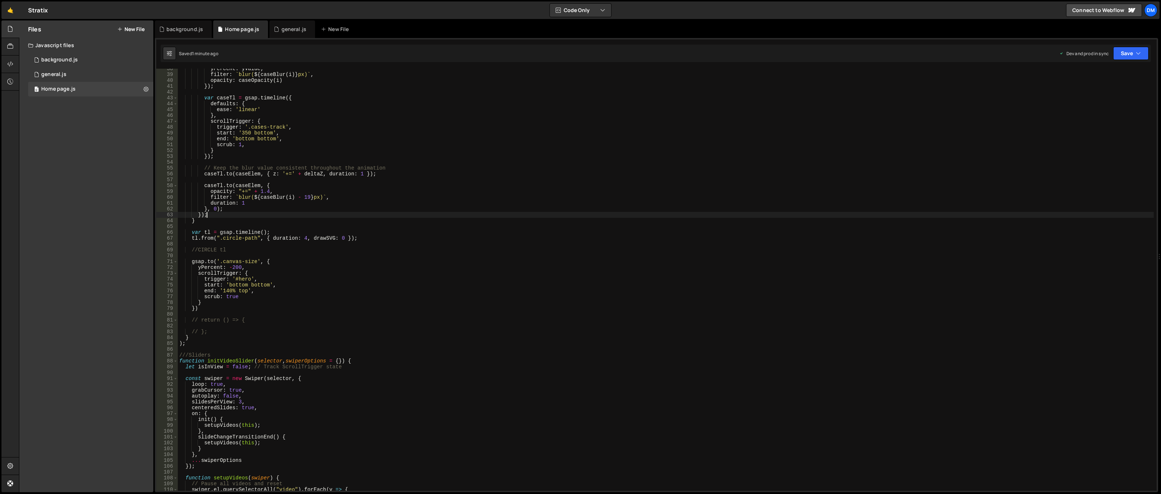
click at [343, 260] on div "yPercent : yValue , filter : ` blur( ${ caseBlur ( i ) } px) ` , opacity : case…" at bounding box center [666, 282] width 976 height 433
click at [235, 265] on div "yPercent : yValue , filter : ` blur( ${ caseBlur ( i ) } px) ` , opacity : case…" at bounding box center [666, 282] width 976 height 433
click at [802, 54] on button "Save" at bounding box center [1130, 53] width 35 height 13
click at [802, 81] on div "1 minute ago" at bounding box center [1094, 79] width 26 height 6
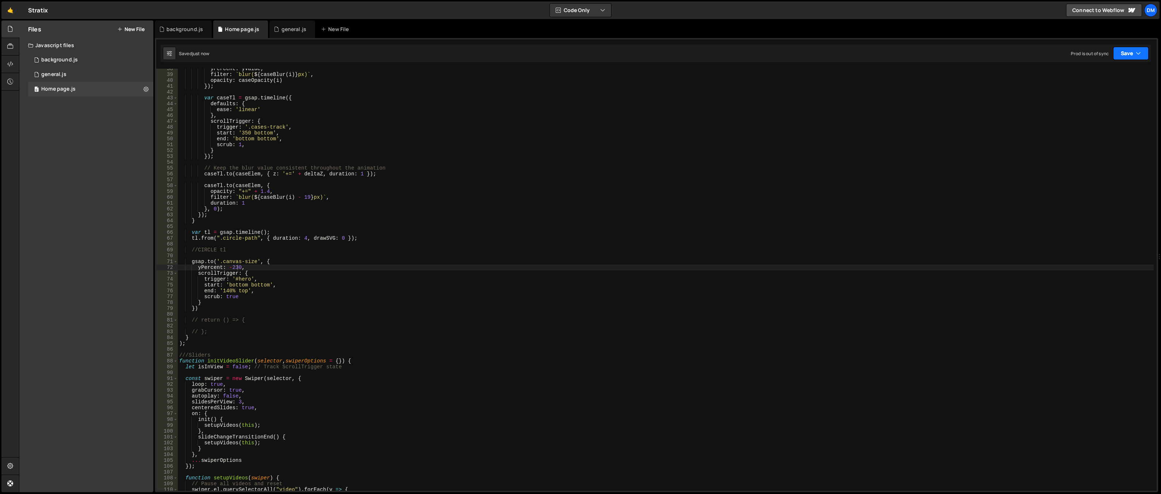
click at [802, 51] on button "Save" at bounding box center [1130, 53] width 35 height 13
drag, startPoint x: 1093, startPoint y: 95, endPoint x: 1074, endPoint y: 100, distance: 20.0
click at [802, 95] on div "Save to Production S" at bounding box center [1106, 94] width 76 height 7
click at [227, 291] on div "yPercent : yValue , filter : ` blur( ${ caseBlur ( i ) } px) ` , opacity : case…" at bounding box center [666, 282] width 976 height 433
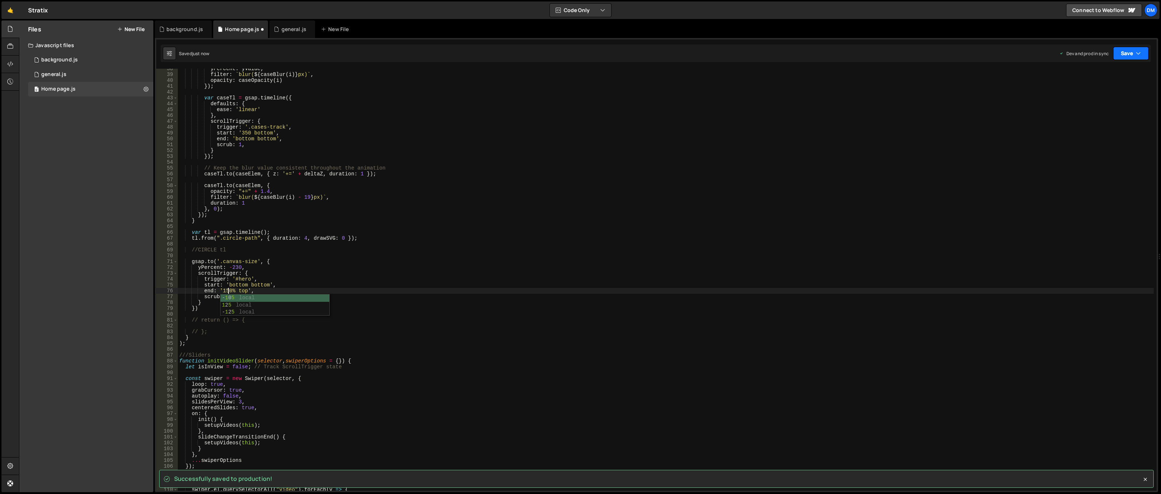
type textarea "end: '150% top',"
click at [802, 57] on button "Save" at bounding box center [1130, 53] width 35 height 13
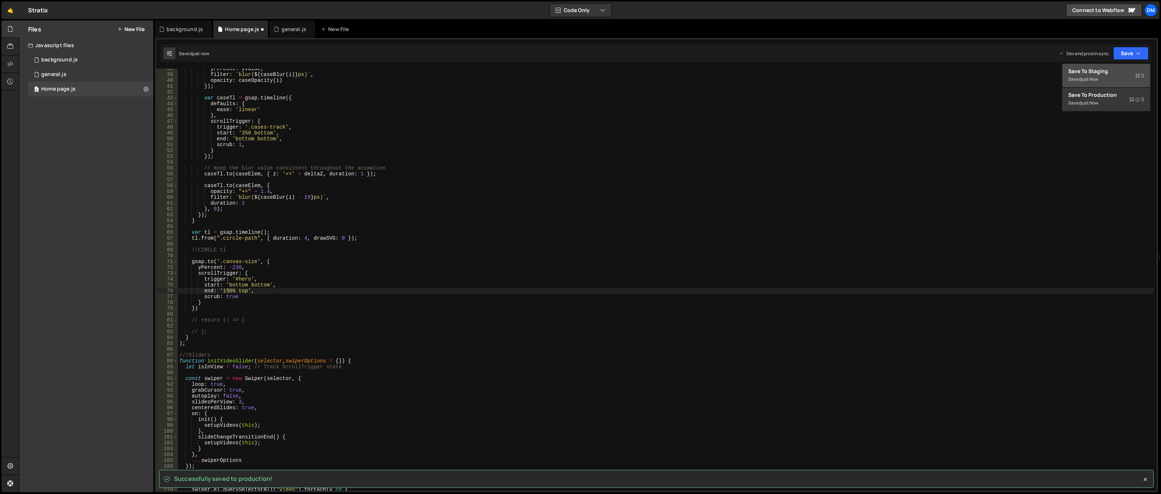
click at [802, 81] on div "just now" at bounding box center [1089, 79] width 17 height 6
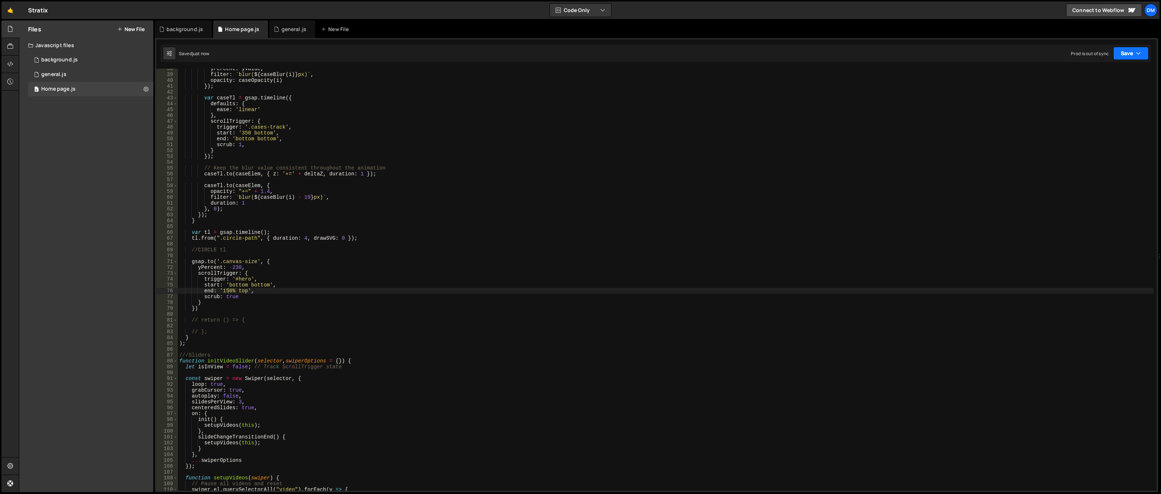
click at [802, 50] on button "Save" at bounding box center [1130, 53] width 35 height 13
click at [802, 95] on div "Save to Production S" at bounding box center [1106, 94] width 76 height 7
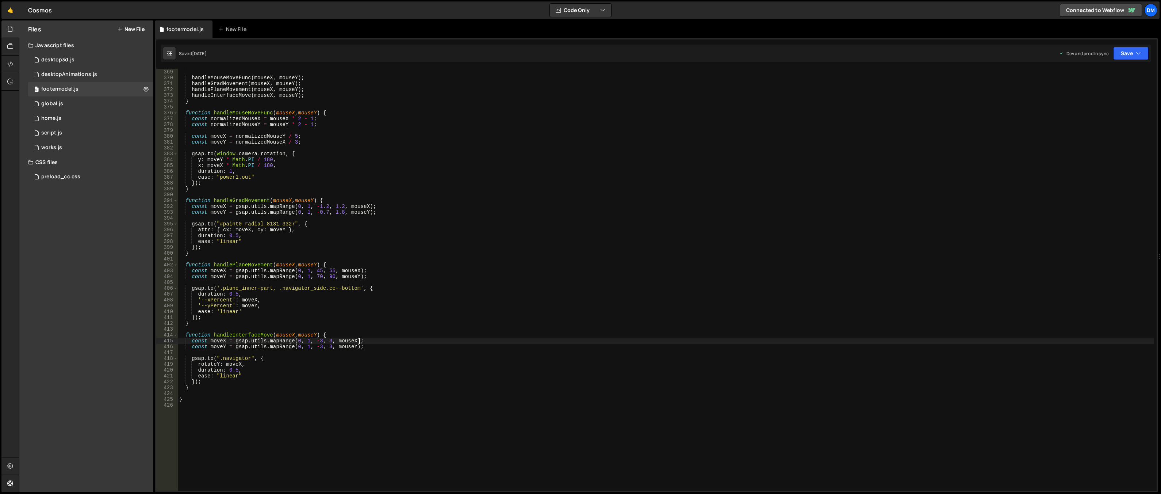
scroll to position [2149, 0]
click at [364, 259] on div "const mouseY = e . clientY / window . innerHeight ; handleMouseMoveFunc ( mouse…" at bounding box center [666, 279] width 976 height 433
